Goal: Transaction & Acquisition: Purchase product/service

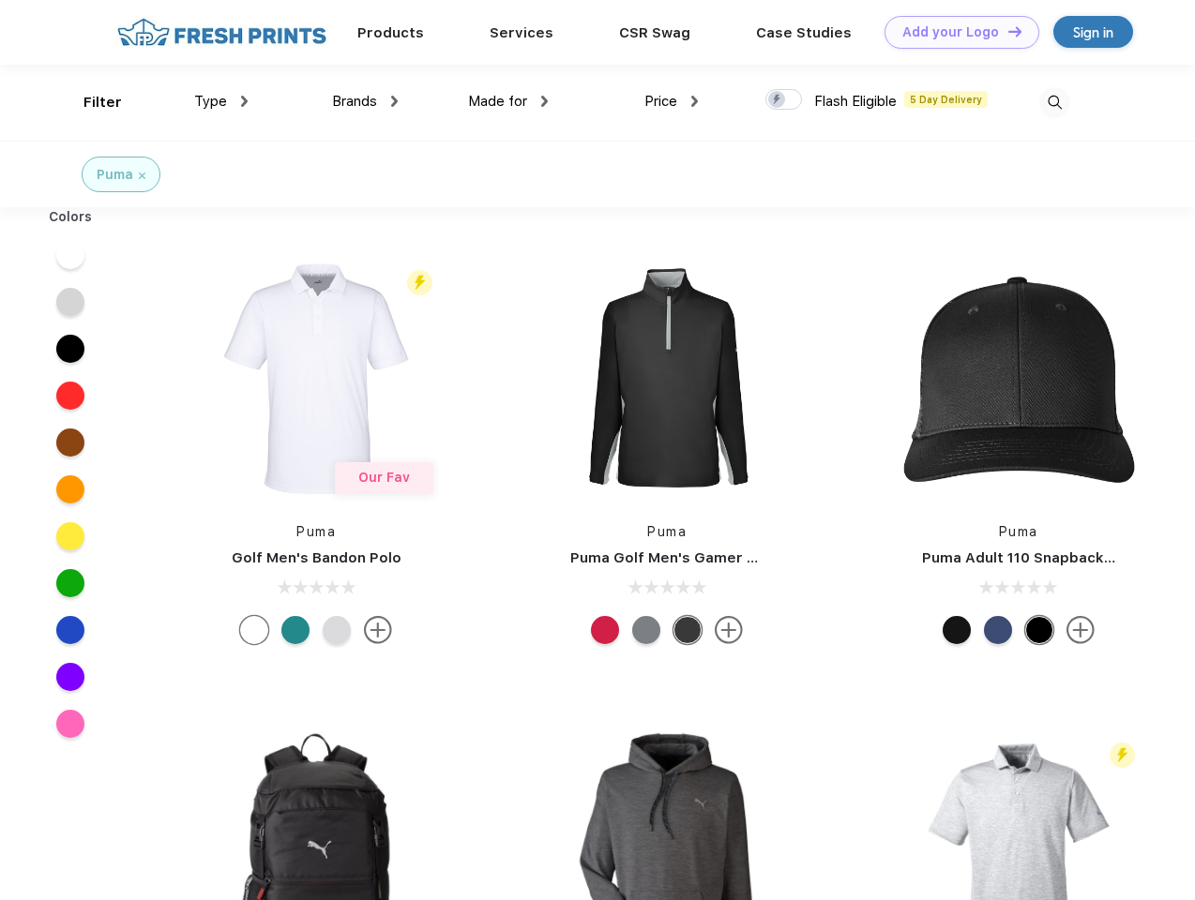
scroll to position [1, 0]
click at [955, 32] on link "Add your Logo Design Tool" at bounding box center [962, 32] width 155 height 33
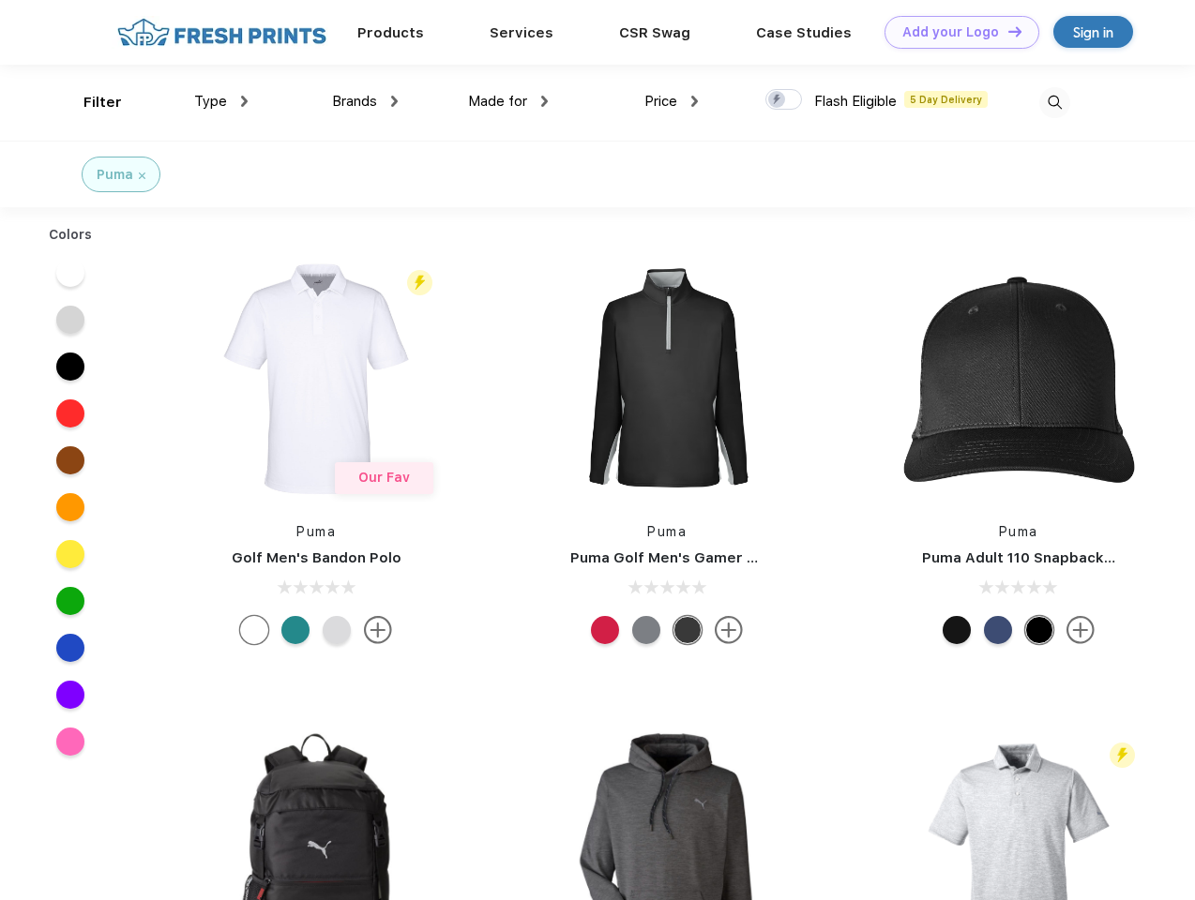
click at [0, 0] on div "Design Tool" at bounding box center [0, 0] width 0 height 0
click at [1006, 31] on link "Add your Logo Design Tool" at bounding box center [962, 32] width 155 height 33
click at [90, 102] on div "Filter" at bounding box center [102, 103] width 38 height 22
click at [221, 101] on span "Type" at bounding box center [210, 101] width 33 height 17
click at [365, 101] on span "Brands" at bounding box center [354, 101] width 45 height 17
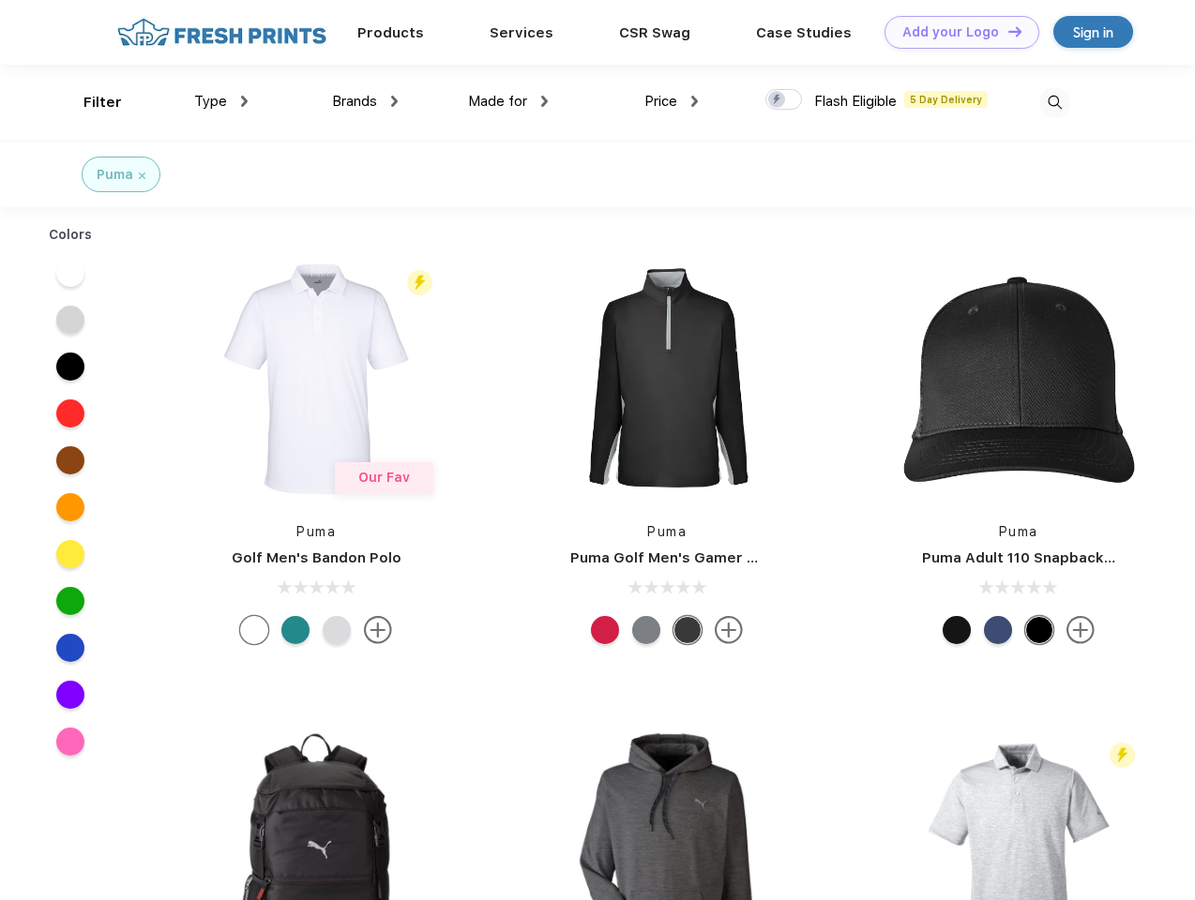
click at [508, 101] on span "Made for" at bounding box center [497, 101] width 59 height 17
click at [672, 101] on span "Price" at bounding box center [660, 101] width 33 height 17
click at [784, 100] on div at bounding box center [783, 99] width 37 height 21
click at [778, 100] on input "checkbox" at bounding box center [771, 94] width 12 height 12
click at [1054, 102] on img at bounding box center [1054, 102] width 31 height 31
